Goal: Task Accomplishment & Management: Manage account settings

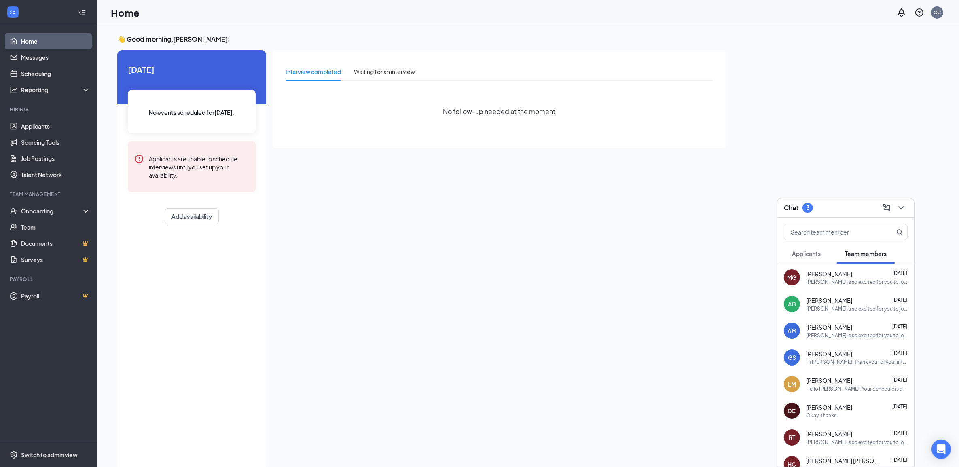
click at [804, 255] on span "Applicants" at bounding box center [806, 253] width 29 height 7
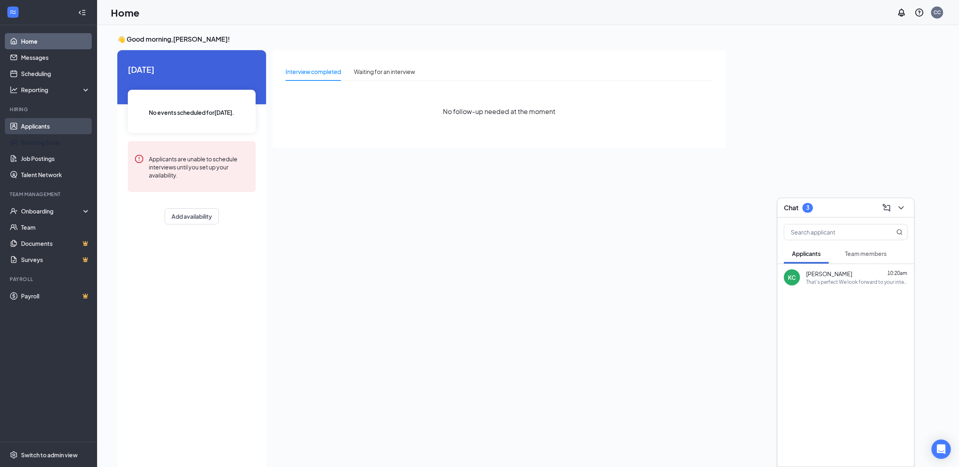
click at [39, 132] on link "Applicants" at bounding box center [55, 126] width 69 height 16
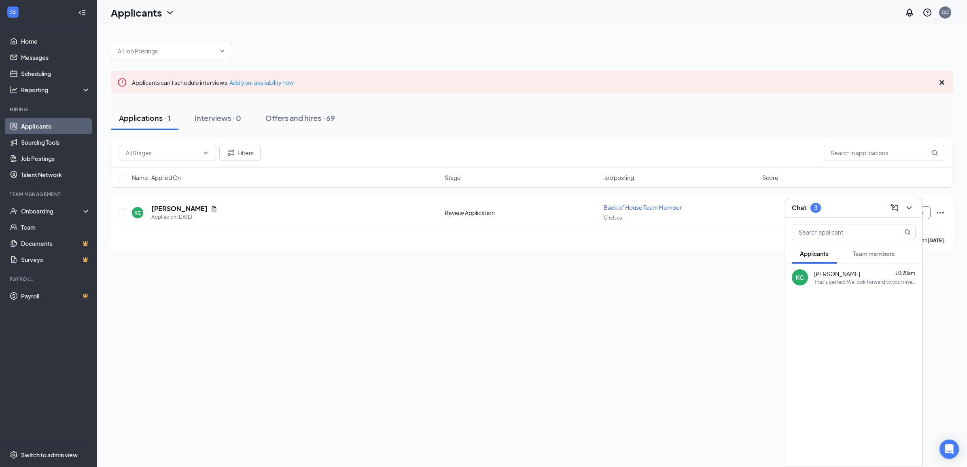
click at [865, 258] on button "Team members" at bounding box center [874, 254] width 58 height 20
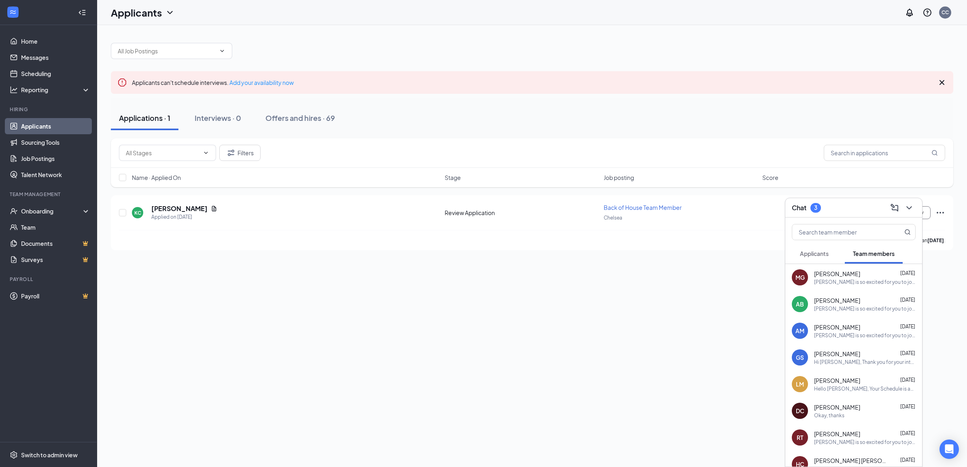
click at [836, 250] on button "Applicants" at bounding box center [814, 254] width 45 height 20
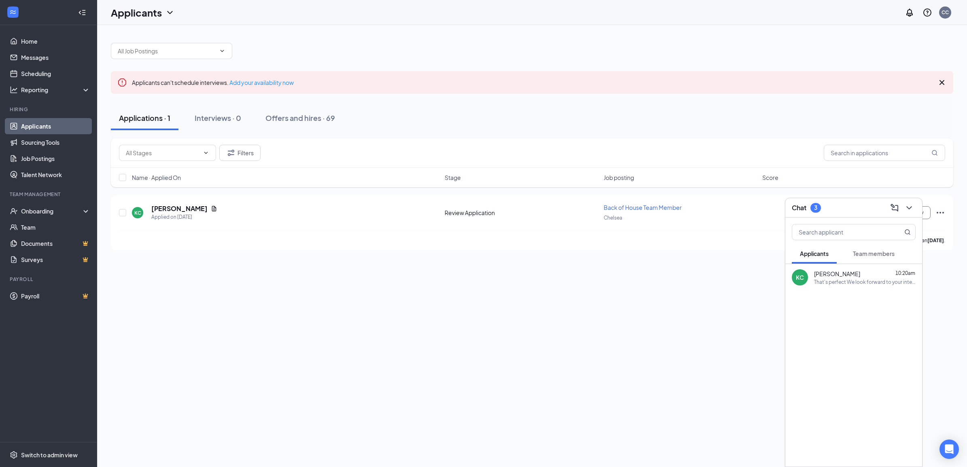
click at [876, 251] on span "Team members" at bounding box center [874, 253] width 42 height 7
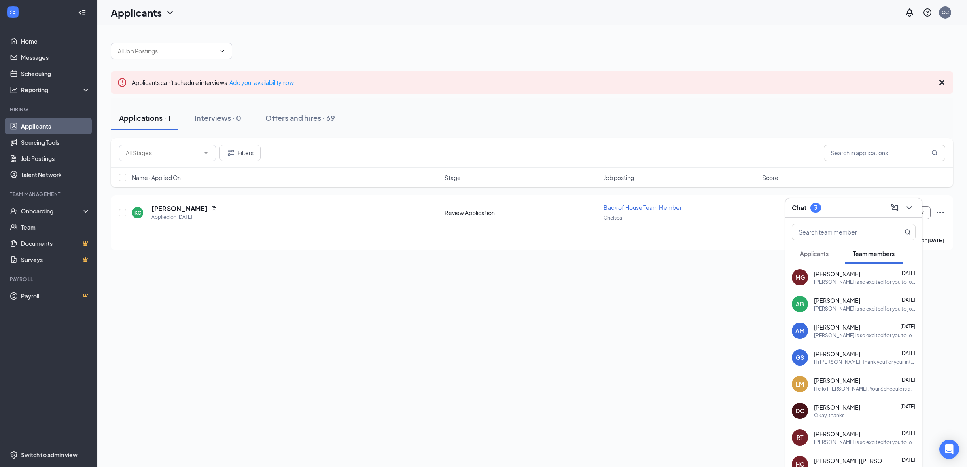
click at [594, 292] on div "Applicants can't schedule interviews. Add your availability now Applications · …" at bounding box center [532, 246] width 870 height 442
click at [326, 219] on div "KC Kylie Carpenter Applied on Sep 13" at bounding box center [286, 212] width 308 height 17
click at [812, 252] on span "Applicants" at bounding box center [814, 253] width 29 height 7
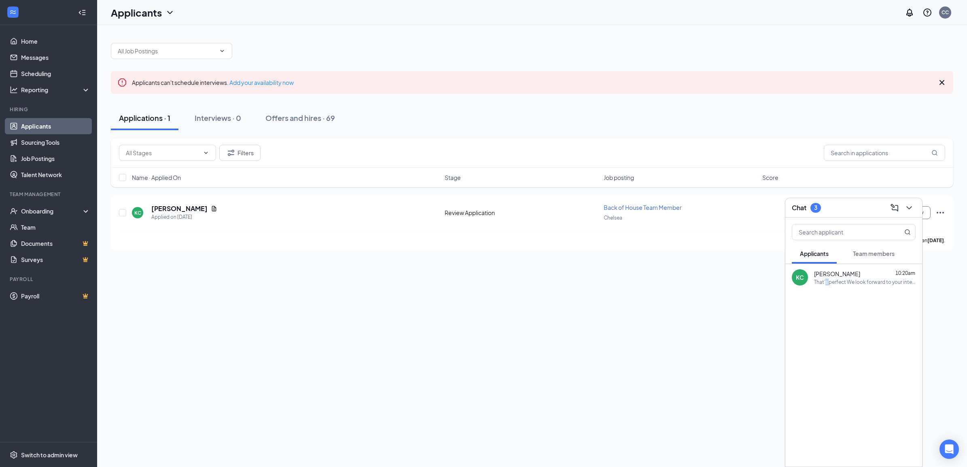
click at [826, 282] on div "That's perfect We look forward to your interview for Back of House Team member …" at bounding box center [865, 282] width 102 height 7
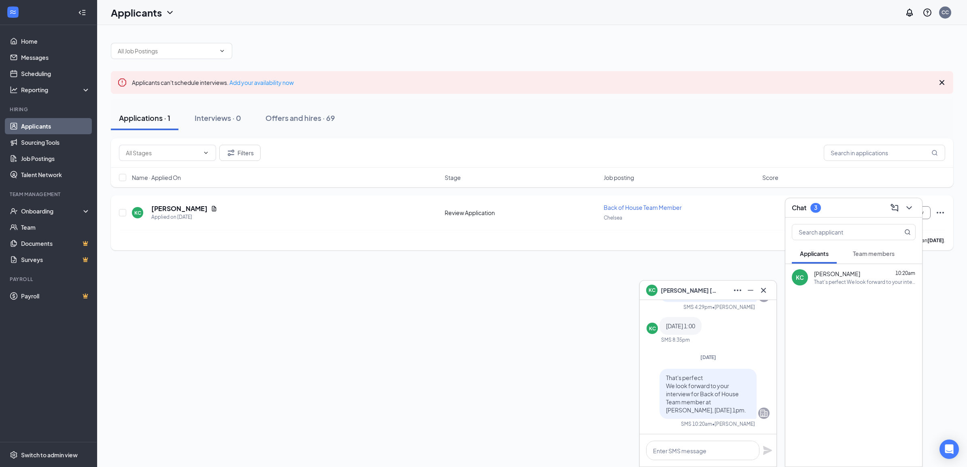
click at [370, 215] on div "KC Kylie Carpenter Applied on Sep 13" at bounding box center [286, 212] width 308 height 17
click at [853, 207] on div "Chat 3" at bounding box center [854, 208] width 124 height 13
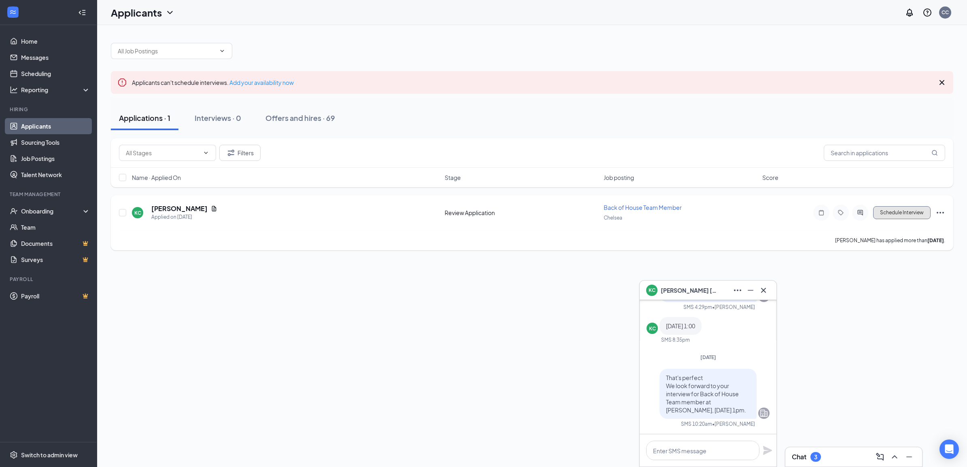
click at [884, 215] on button "Schedule Interview" at bounding box center [901, 212] width 57 height 13
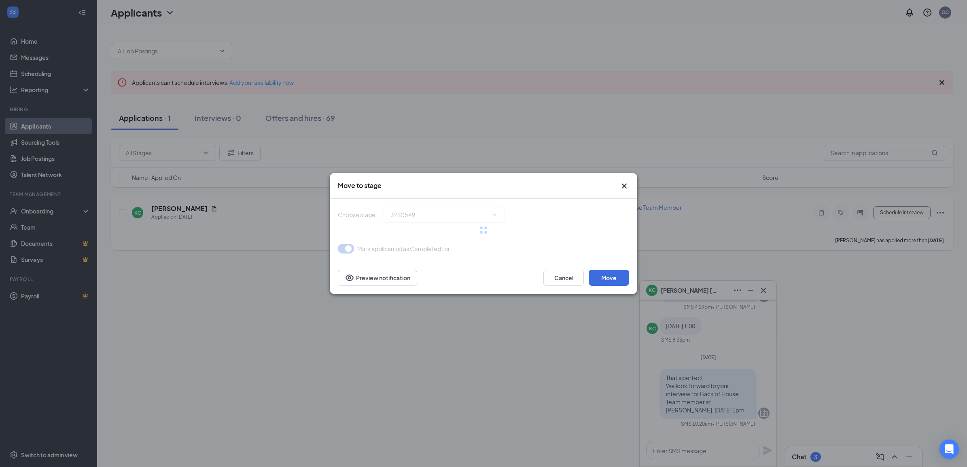
type input "Onsite Interview (next stage)"
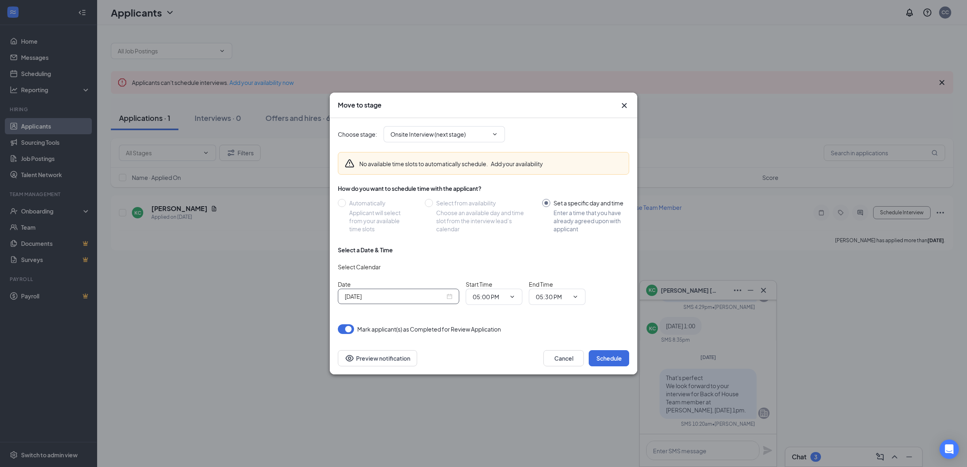
click at [433, 292] on input "Sep 15, 2025" at bounding box center [395, 296] width 100 height 9
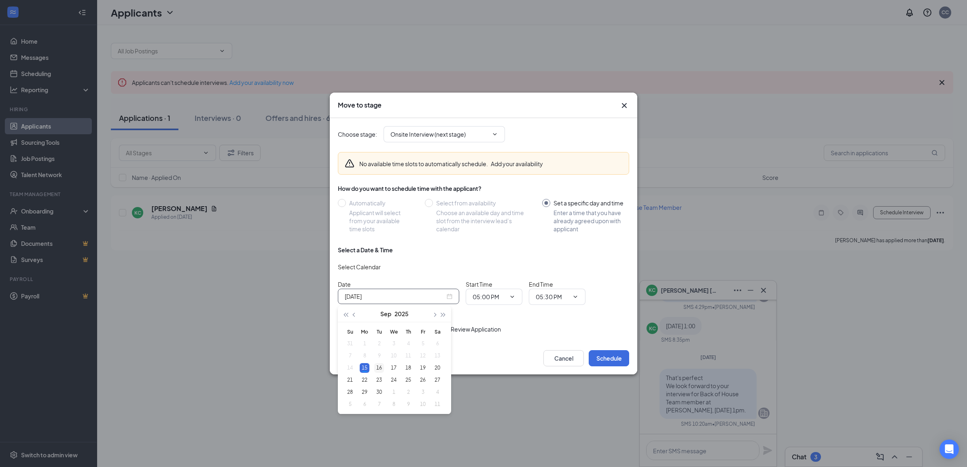
type input "Sep 16, 2025"
click at [378, 367] on div "16" at bounding box center [379, 368] width 10 height 10
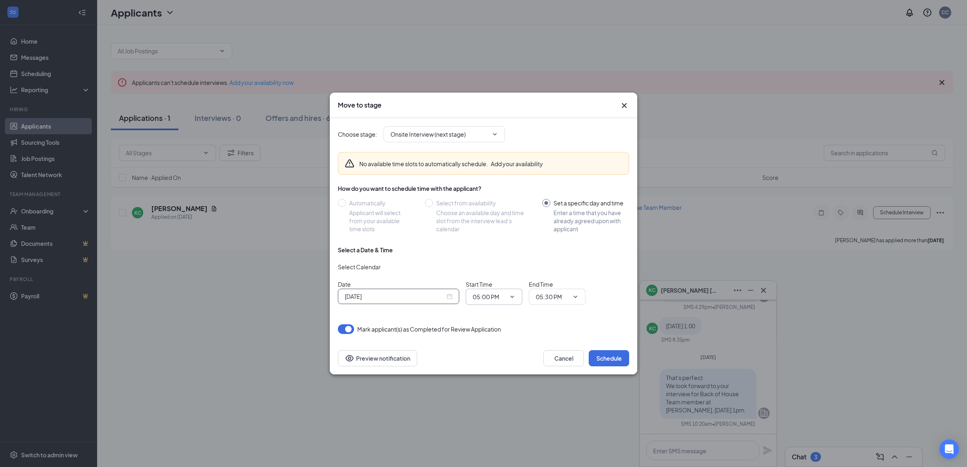
click at [485, 293] on input "05:00 PM" at bounding box center [489, 297] width 33 height 9
click at [503, 197] on div "01:00 PM" at bounding box center [491, 197] width 24 height 9
type input "01:00 PM"
click at [569, 299] on span "05:30 PM" at bounding box center [557, 297] width 57 height 16
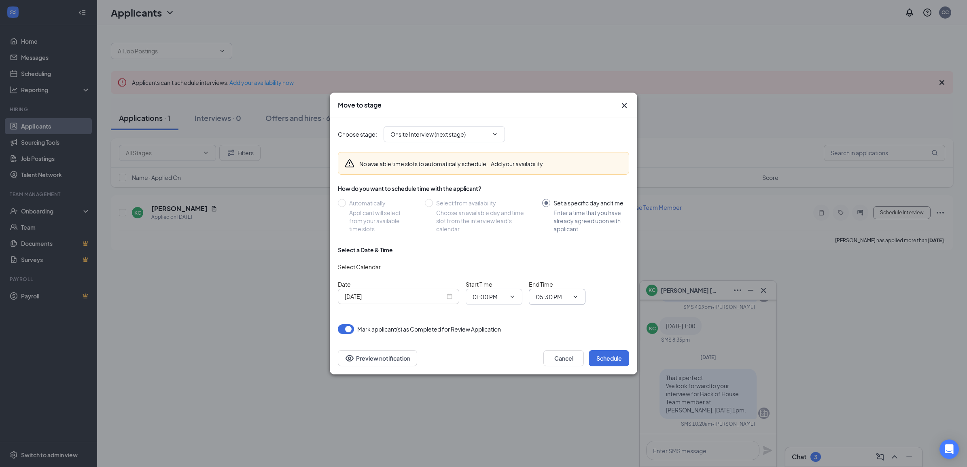
click at [579, 295] on span "05:30 PM" at bounding box center [557, 297] width 57 height 16
click at [565, 291] on span "05:30 PM" at bounding box center [557, 297] width 57 height 16
click at [557, 294] on input "05:30 PM" at bounding box center [552, 297] width 33 height 9
click at [550, 297] on input "05:30 PM" at bounding box center [552, 297] width 33 height 9
click at [554, 293] on input "05:30 PM" at bounding box center [552, 297] width 33 height 9
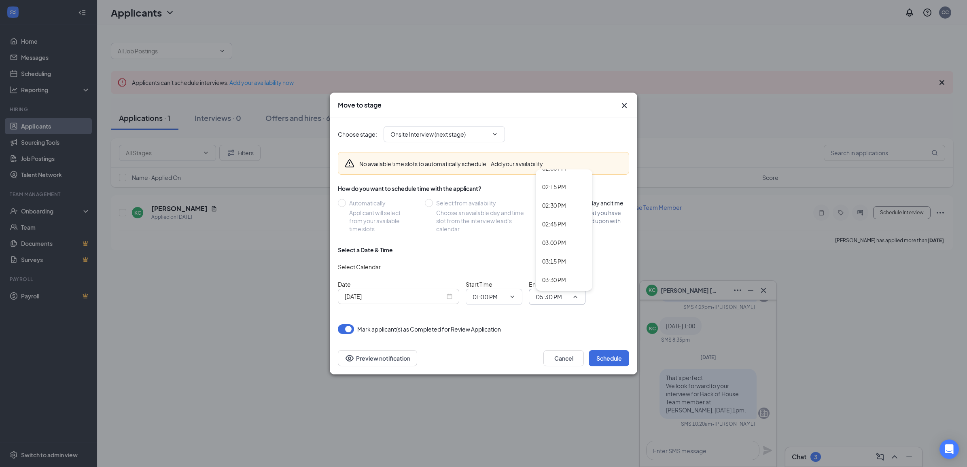
scroll to position [968, 0]
click at [556, 197] on div "01:15 PM" at bounding box center [554, 197] width 24 height 9
type input "01:15 PM"
click at [616, 355] on button "Schedule" at bounding box center [609, 358] width 40 height 16
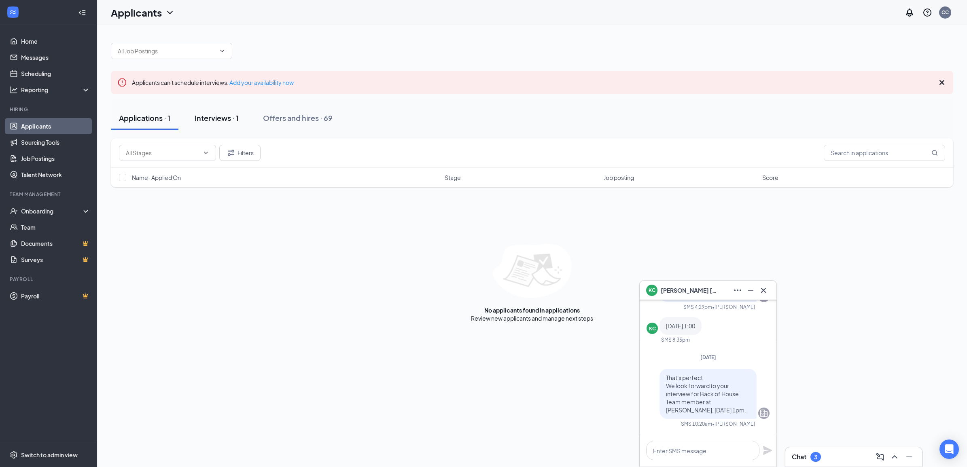
click at [207, 119] on div "Interviews · 1" at bounding box center [217, 118] width 44 height 10
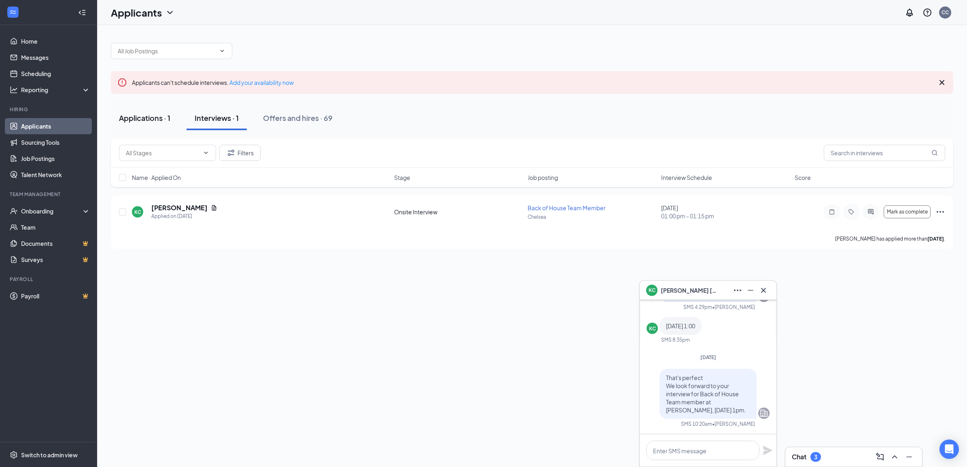
click at [165, 112] on button "Applications · 1" at bounding box center [145, 118] width 68 height 24
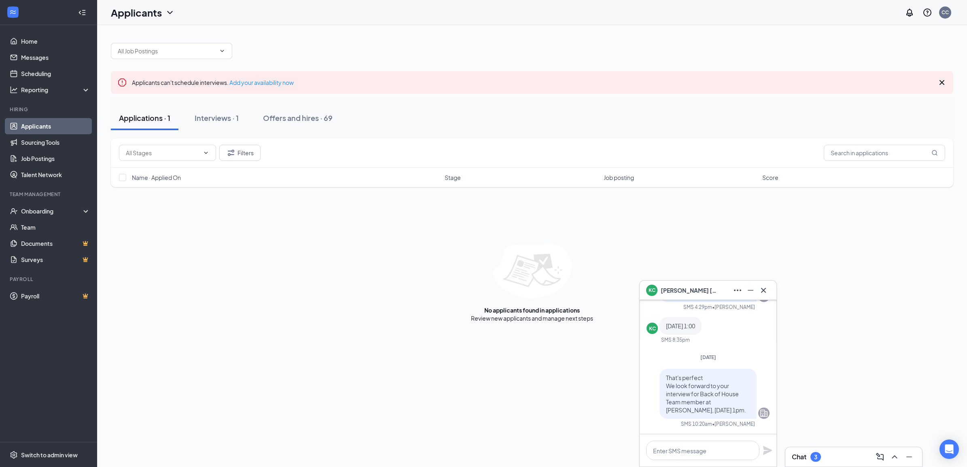
click at [825, 457] on div "Chat 3" at bounding box center [854, 457] width 124 height 13
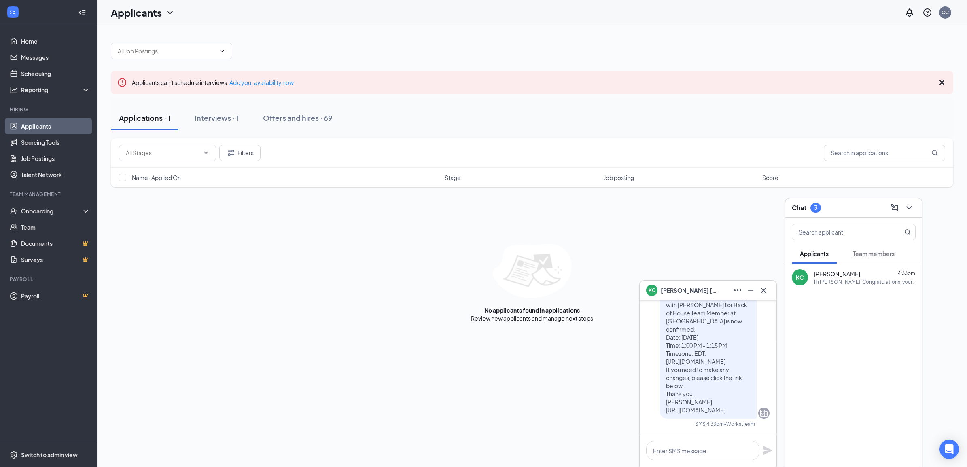
drag, startPoint x: 895, startPoint y: 245, endPoint x: 887, endPoint y: 249, distance: 8.9
click at [889, 249] on button "Team members" at bounding box center [874, 254] width 58 height 20
click at [834, 247] on button "Applicants" at bounding box center [814, 254] width 45 height 20
click at [861, 209] on div "Chat 3" at bounding box center [854, 208] width 124 height 13
click at [227, 118] on div "Interviews · 1" at bounding box center [219, 118] width 44 height 10
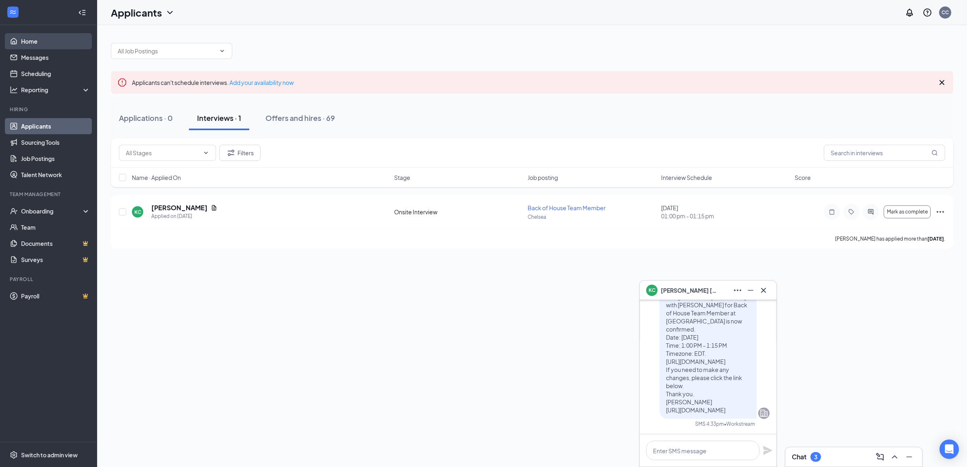
click at [47, 44] on link "Home" at bounding box center [55, 41] width 69 height 16
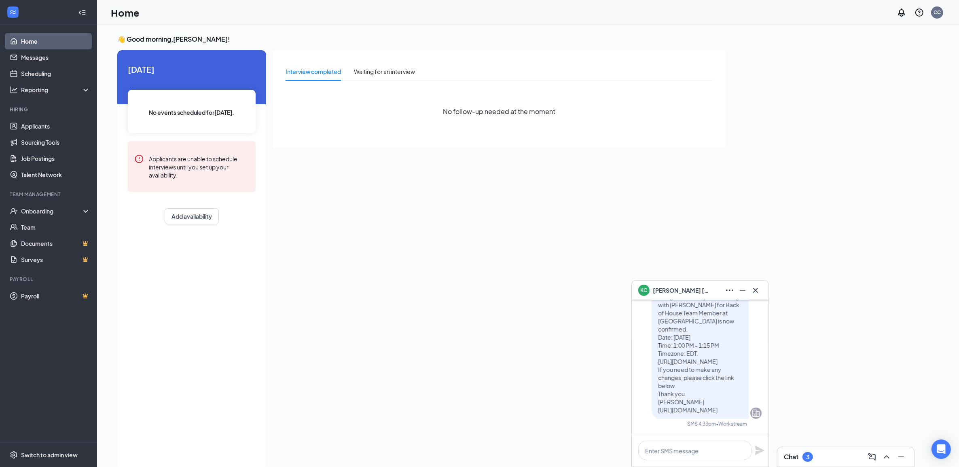
drag, startPoint x: 47, startPoint y: 44, endPoint x: 276, endPoint y: 275, distance: 325.0
click at [276, 275] on div "Interview completed Waiting for an interview No follow-up needed at the moment" at bounding box center [499, 258] width 453 height 416
click at [747, 296] on div at bounding box center [742, 290] width 13 height 13
click at [745, 296] on button at bounding box center [742, 290] width 13 height 13
